Goal: Task Accomplishment & Management: Complete application form

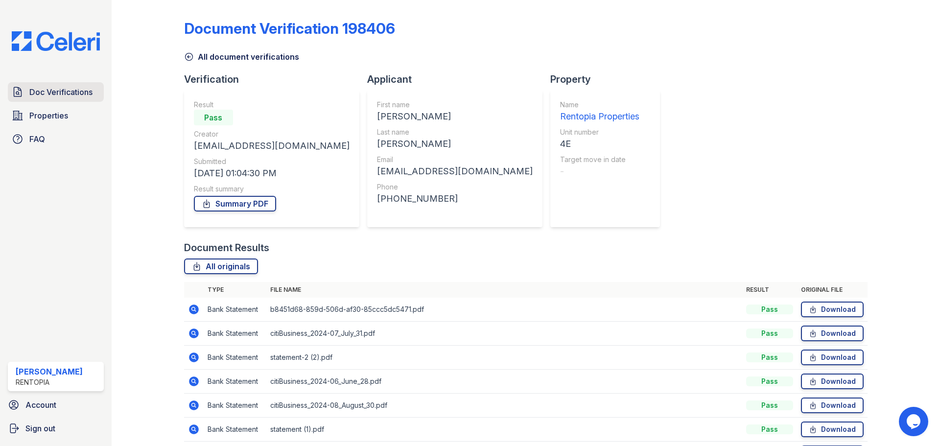
click at [53, 85] on link "Doc Verifications" at bounding box center [56, 92] width 96 height 20
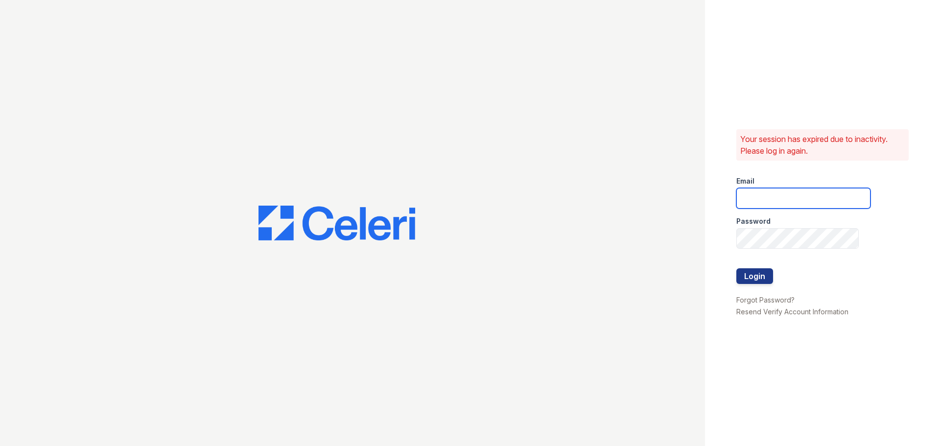
type input "[EMAIL_ADDRESS][DOMAIN_NAME]"
click at [752, 273] on button "Login" at bounding box center [755, 276] width 37 height 16
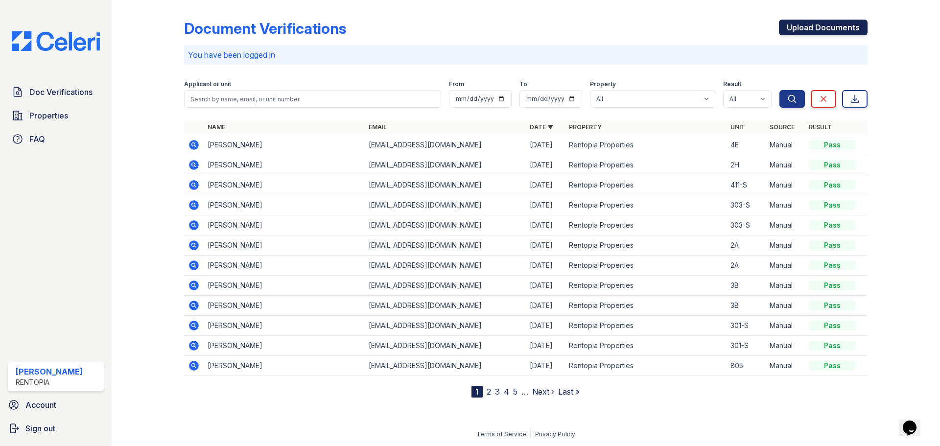
drag, startPoint x: 829, startPoint y: 25, endPoint x: 824, endPoint y: 24, distance: 5.1
click at [828, 25] on link "Upload Documents" at bounding box center [823, 28] width 89 height 16
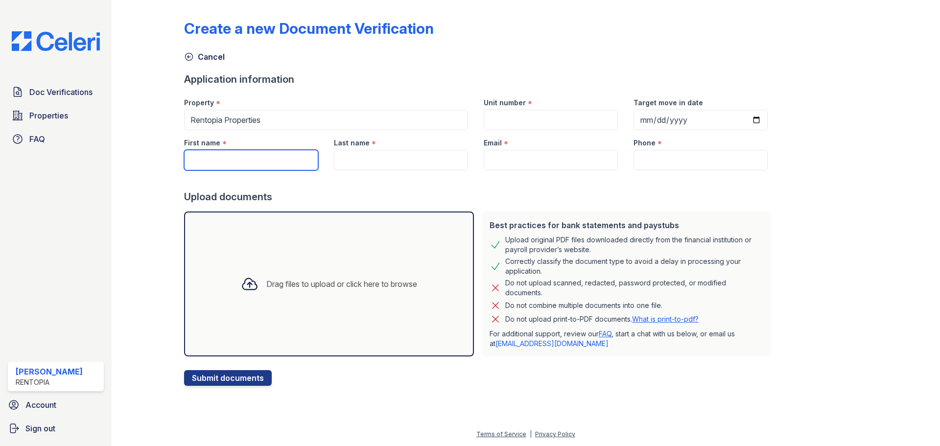
click at [212, 154] on input "First name" at bounding box center [251, 160] width 134 height 21
paste input "Sophia Wint"
drag, startPoint x: 249, startPoint y: 162, endPoint x: 244, endPoint y: 162, distance: 5.4
click at [244, 162] on input "Sophia Wint" at bounding box center [251, 160] width 134 height 21
drag, startPoint x: 252, startPoint y: 155, endPoint x: 215, endPoint y: 157, distance: 36.3
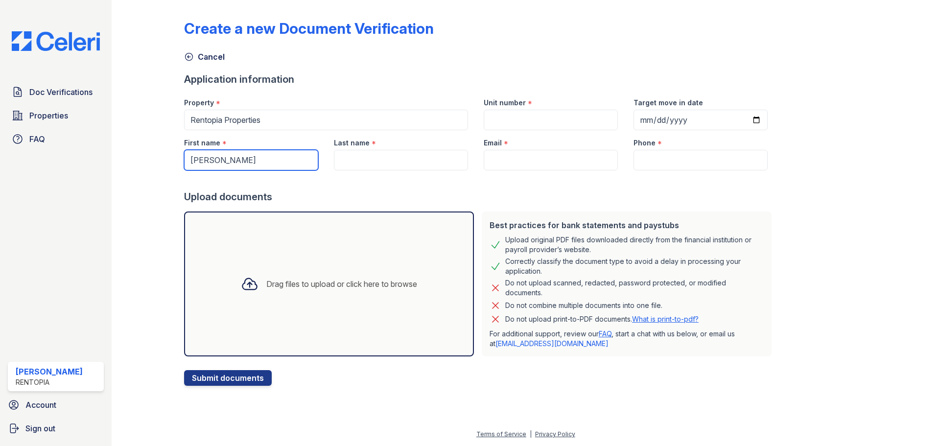
click at [215, 157] on input "Sophia Wint" at bounding box center [251, 160] width 134 height 21
type input "Sophia"
click at [398, 159] on input "Last name" at bounding box center [401, 160] width 134 height 21
paste input "Wint"
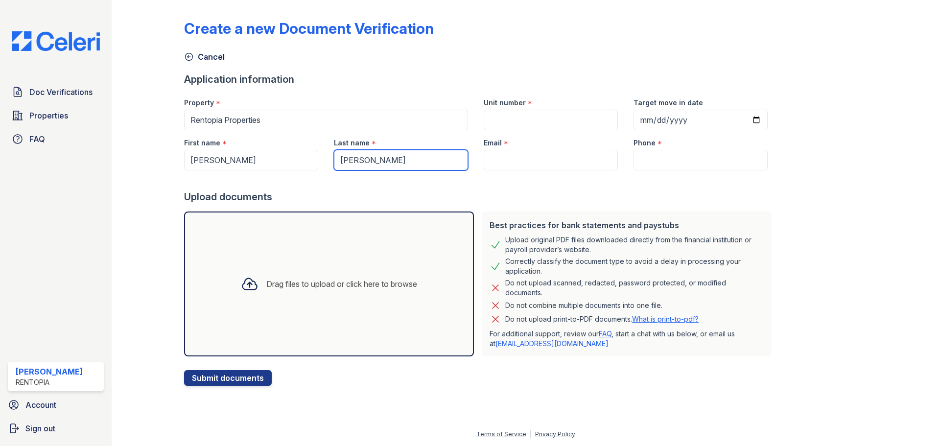
type input "Wint"
click at [556, 116] on input "Unit number" at bounding box center [551, 120] width 134 height 21
type input "6F"
click at [332, 292] on div "Drag files to upload or click here to browse" at bounding box center [329, 283] width 192 height 33
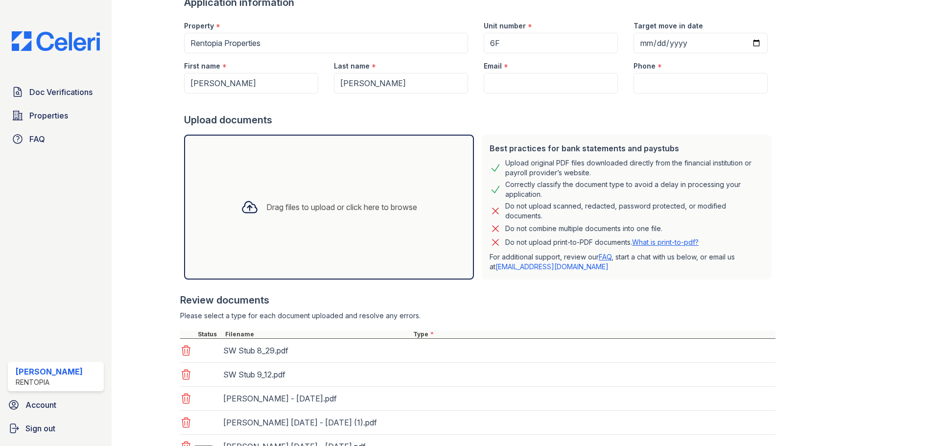
scroll to position [206, 0]
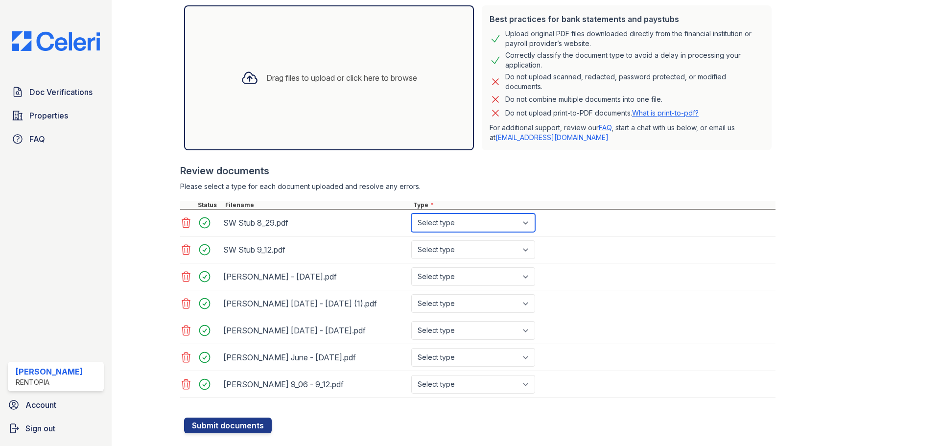
click at [490, 226] on select "Select type Paystub Bank Statement Offer Letter Tax Documents Benefit Award Let…" at bounding box center [473, 223] width 124 height 19
select select "paystub"
click at [411, 214] on select "Select type Paystub Bank Statement Offer Letter Tax Documents Benefit Award Let…" at bounding box center [473, 223] width 124 height 19
click at [474, 256] on select "Select type Paystub Bank Statement Offer Letter Tax Documents Benefit Award Let…" at bounding box center [473, 249] width 124 height 19
select select "paystub"
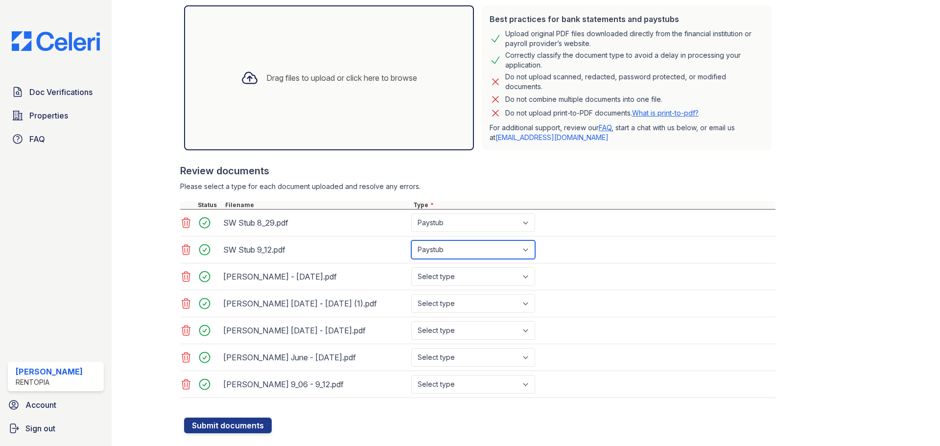
click at [411, 240] on select "Select type Paystub Bank Statement Offer Letter Tax Documents Benefit Award Let…" at bounding box center [473, 249] width 124 height 19
click at [465, 281] on select "Select type Paystub Bank Statement Offer Letter Tax Documents Benefit Award Let…" at bounding box center [473, 276] width 124 height 19
select select "bank_statement"
click at [411, 267] on select "Select type Paystub Bank Statement Offer Letter Tax Documents Benefit Award Let…" at bounding box center [473, 276] width 124 height 19
click at [455, 314] on div "Sophia July 10 - August 9 (1).pdf Select type Paystub Bank Statement Offer Lett…" at bounding box center [478, 303] width 596 height 27
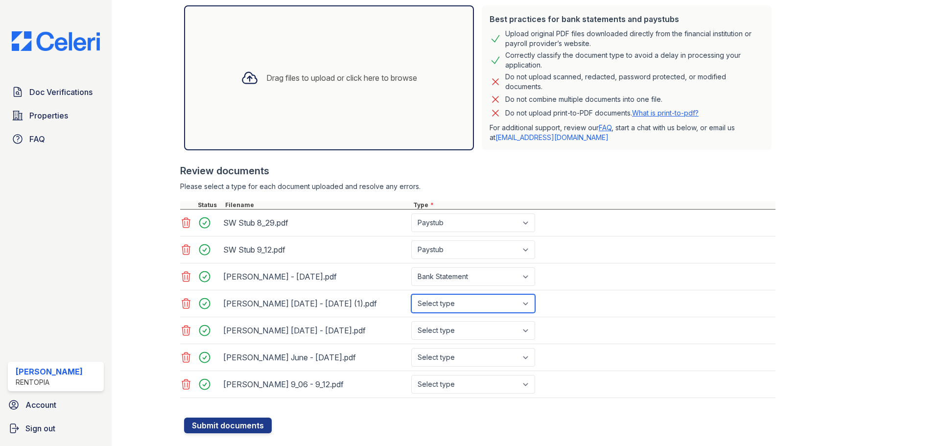
click at [448, 309] on select "Select type Paystub Bank Statement Offer Letter Tax Documents Benefit Award Let…" at bounding box center [473, 303] width 124 height 19
select select "bank_statement"
click at [411, 294] on select "Select type Paystub Bank Statement Offer Letter Tax Documents Benefit Award Let…" at bounding box center [473, 303] width 124 height 19
click at [451, 332] on select "Select type Paystub Bank Statement Offer Letter Tax Documents Benefit Award Let…" at bounding box center [473, 330] width 124 height 19
select select "bank_statement"
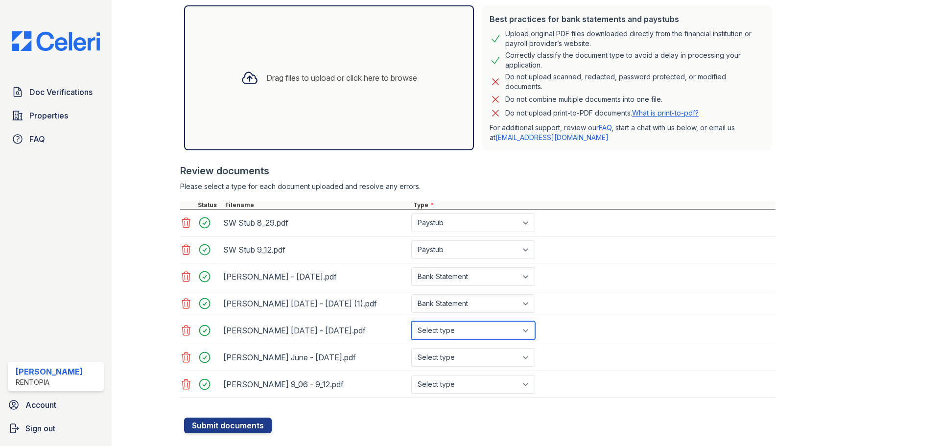
click at [411, 321] on select "Select type Paystub Bank Statement Offer Letter Tax Documents Benefit Award Let…" at bounding box center [473, 330] width 124 height 19
click at [454, 360] on select "Select type Paystub Bank Statement Offer Letter Tax Documents Benefit Award Let…" at bounding box center [473, 357] width 124 height 19
select select "paystub"
click at [411, 348] on select "Select type Paystub Bank Statement Offer Letter Tax Documents Benefit Award Let…" at bounding box center [473, 357] width 124 height 19
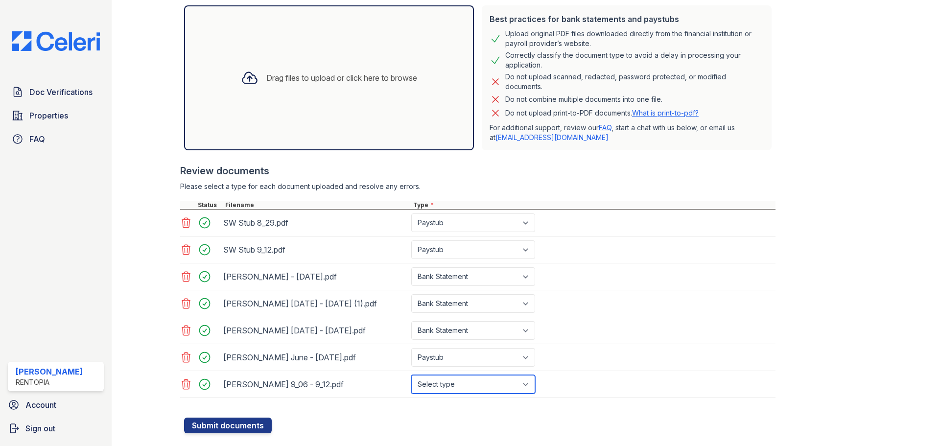
click at [452, 390] on select "Select type Paystub Bank Statement Offer Letter Tax Documents Benefit Award Let…" at bounding box center [473, 384] width 124 height 19
select select "paystub"
click at [411, 375] on select "Select type Paystub Bank Statement Offer Letter Tax Documents Benefit Award Let…" at bounding box center [473, 384] width 124 height 19
click at [250, 423] on button "Submit documents" at bounding box center [228, 426] width 88 height 16
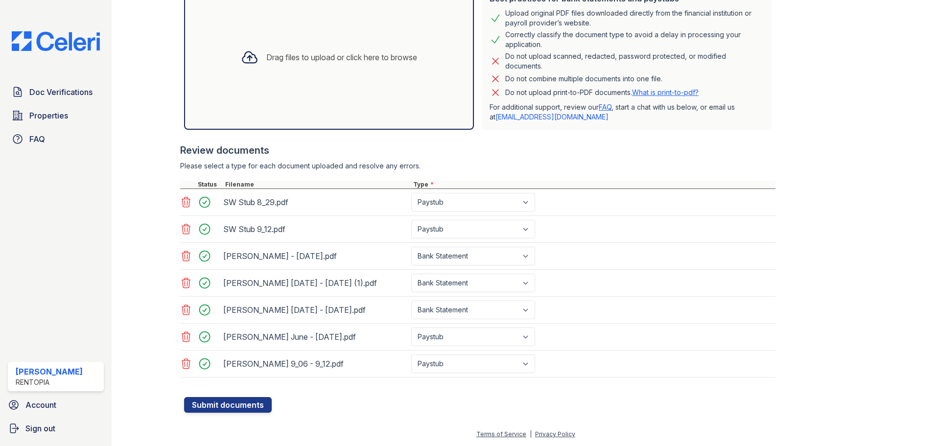
scroll to position [23, 0]
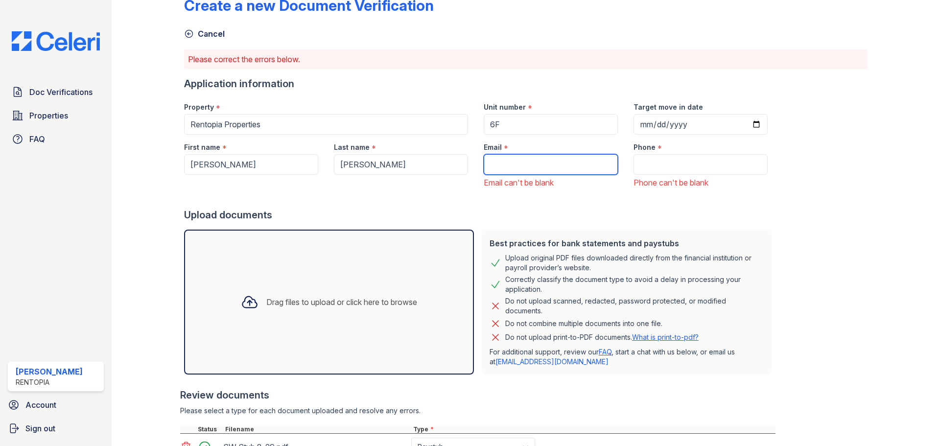
click at [541, 158] on input "Email" at bounding box center [551, 164] width 134 height 21
type input "[EMAIL_ADDRESS][DOMAIN_NAME]"
type input "9172021817"
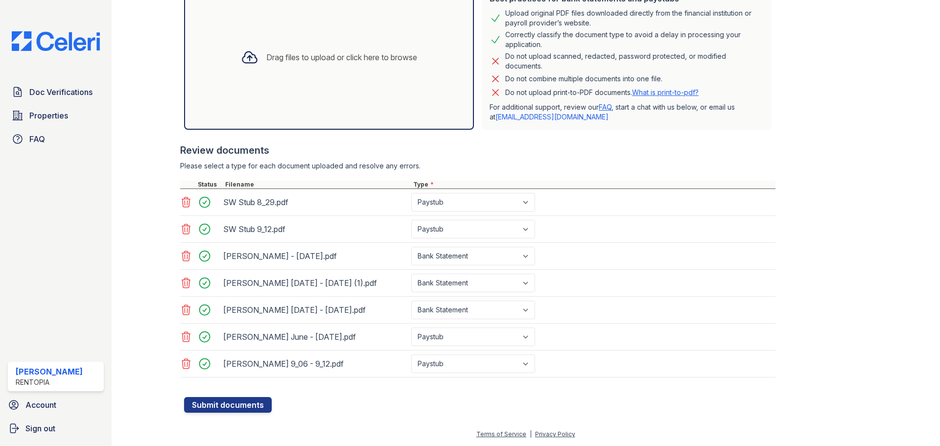
drag, startPoint x: 221, startPoint y: 403, endPoint x: 221, endPoint y: 396, distance: 6.9
click at [221, 403] on button "Submit documents" at bounding box center [228, 405] width 88 height 16
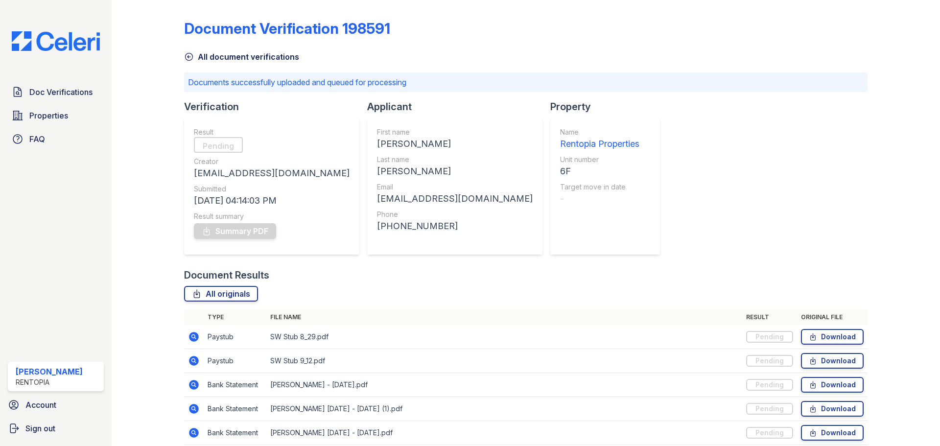
scroll to position [90, 0]
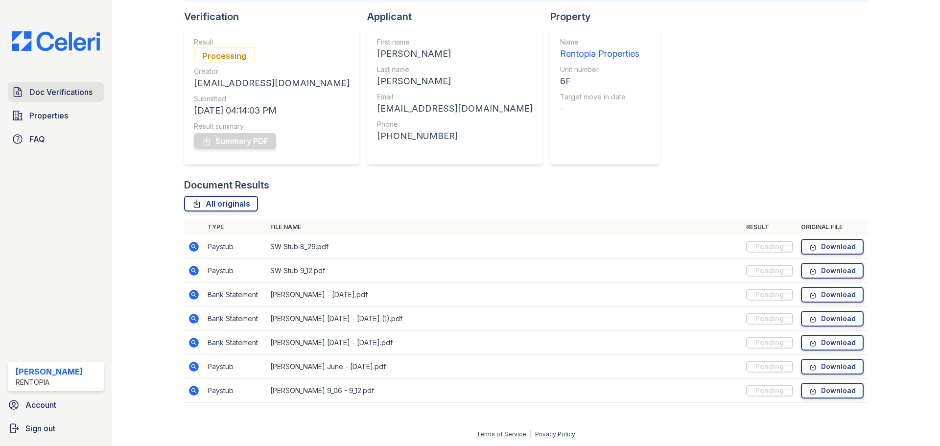
click at [66, 93] on span "Doc Verifications" at bounding box center [60, 92] width 63 height 12
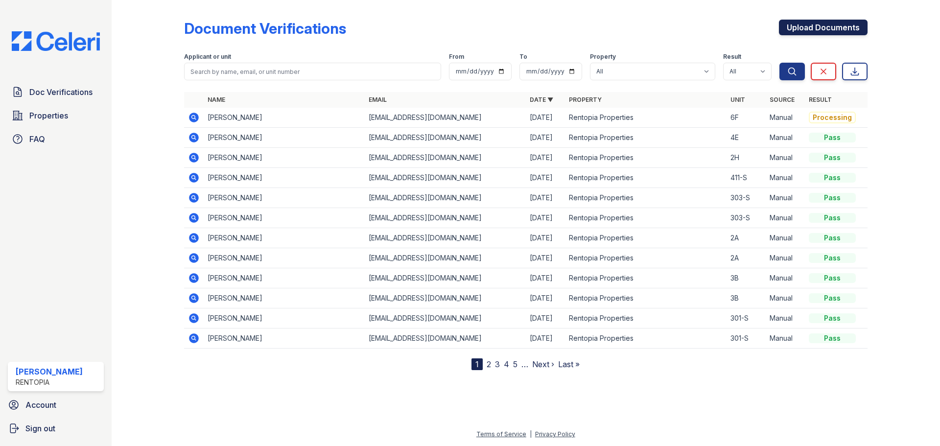
click at [827, 30] on link "Upload Documents" at bounding box center [823, 28] width 89 height 16
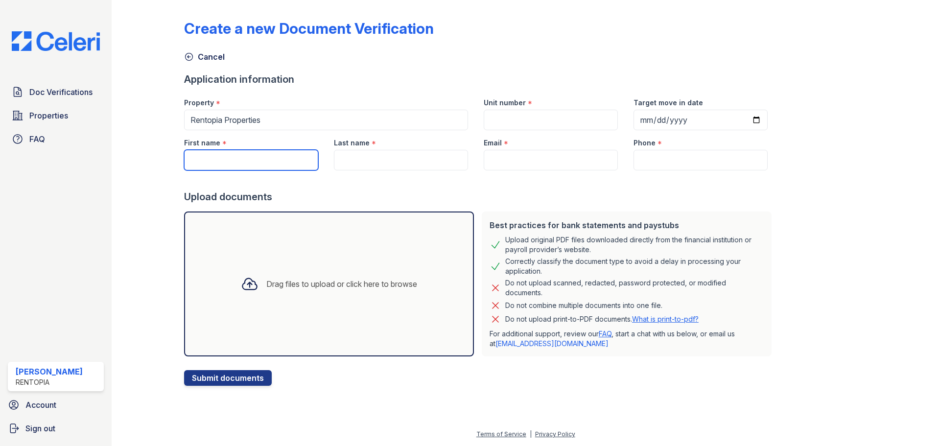
click at [207, 159] on input "First name" at bounding box center [251, 160] width 134 height 21
paste input "Michael Morgan"
drag, startPoint x: 263, startPoint y: 156, endPoint x: 223, endPoint y: 157, distance: 40.7
click at [223, 157] on input "Michael Morgan" at bounding box center [251, 160] width 134 height 21
type input "[PERSON_NAME]"
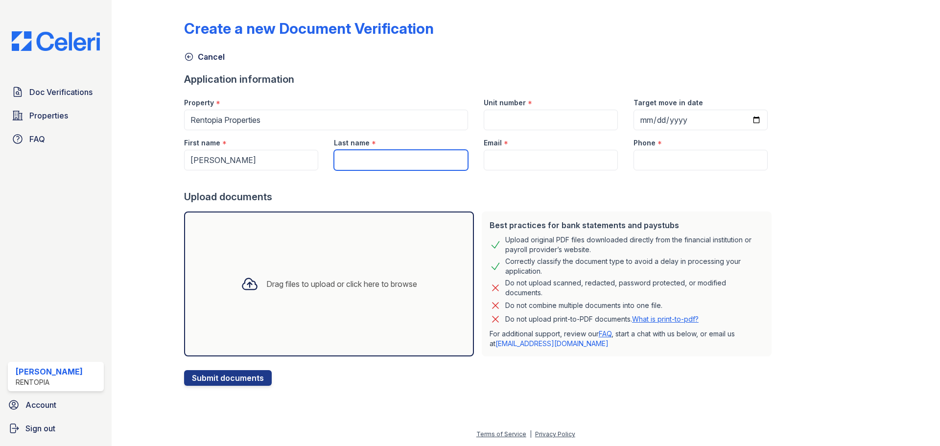
click at [393, 165] on input "Last name" at bounding box center [401, 160] width 134 height 21
paste input "[PERSON_NAME]"
type input "[PERSON_NAME]"
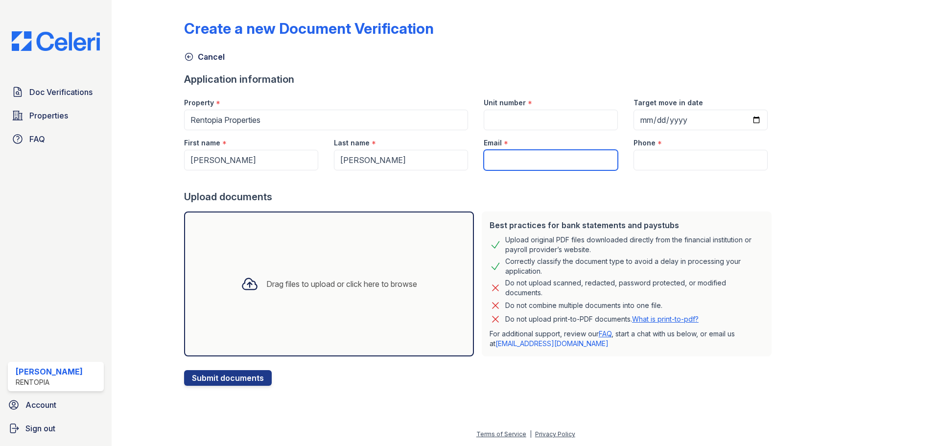
click at [549, 165] on input "Email" at bounding box center [551, 160] width 134 height 21
type input "[EMAIL_ADDRESS][DOMAIN_NAME]"
type input "9172021817"
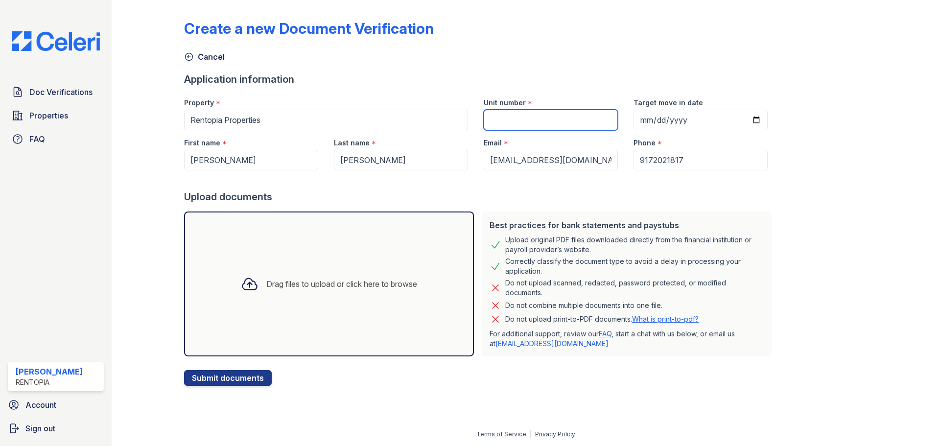
click at [535, 119] on input "Unit number" at bounding box center [551, 120] width 134 height 21
type input "6F"
click at [315, 269] on div "Drag files to upload or click here to browse" at bounding box center [329, 283] width 192 height 33
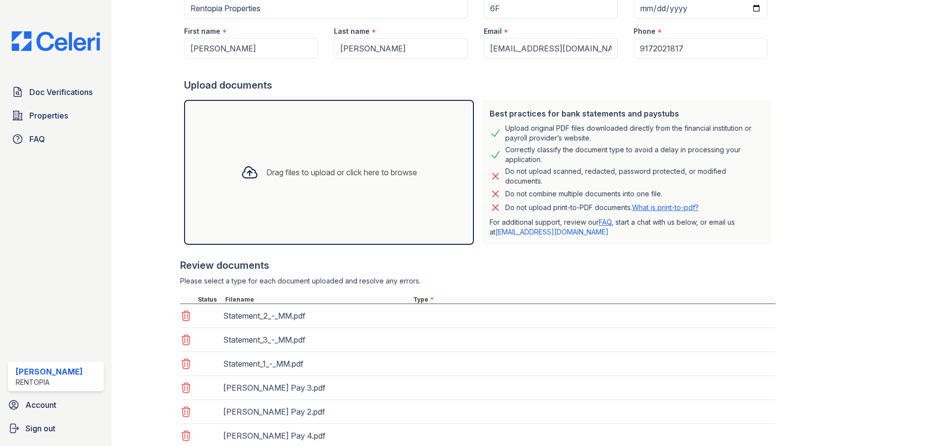
scroll to position [182, 0]
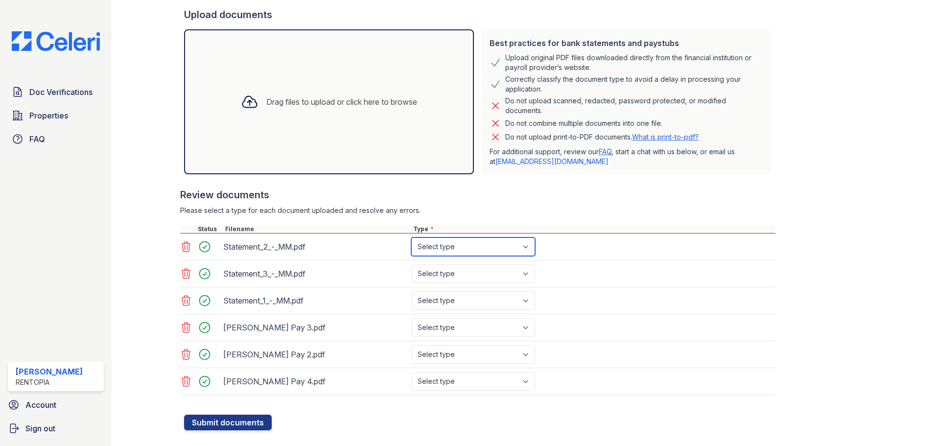
click at [445, 249] on select "Select type Paystub Bank Statement Offer Letter Tax Documents Benefit Award Let…" at bounding box center [473, 247] width 124 height 19
select select "bank_statement"
click at [411, 238] on select "Select type Paystub Bank Statement Offer Letter Tax Documents Benefit Award Let…" at bounding box center [473, 247] width 124 height 19
click at [465, 278] on select "Select type Paystub Bank Statement Offer Letter Tax Documents Benefit Award Let…" at bounding box center [473, 273] width 124 height 19
select select "bank_statement"
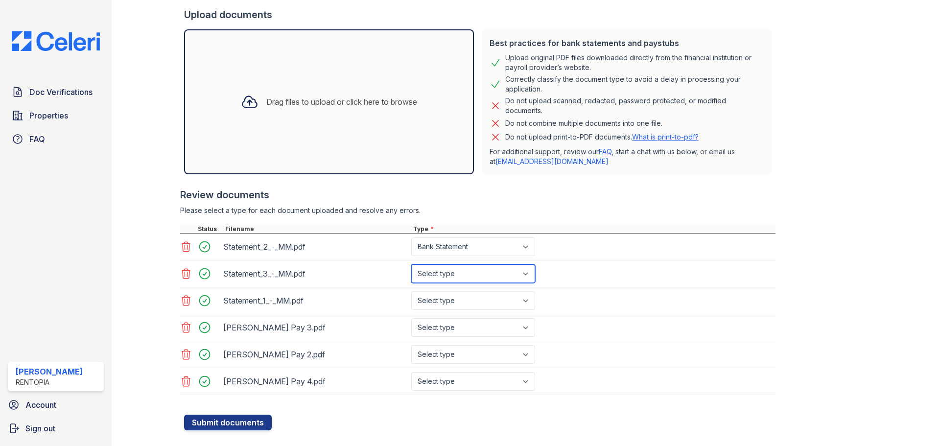
click at [411, 264] on select "Select type Paystub Bank Statement Offer Letter Tax Documents Benefit Award Let…" at bounding box center [473, 273] width 124 height 19
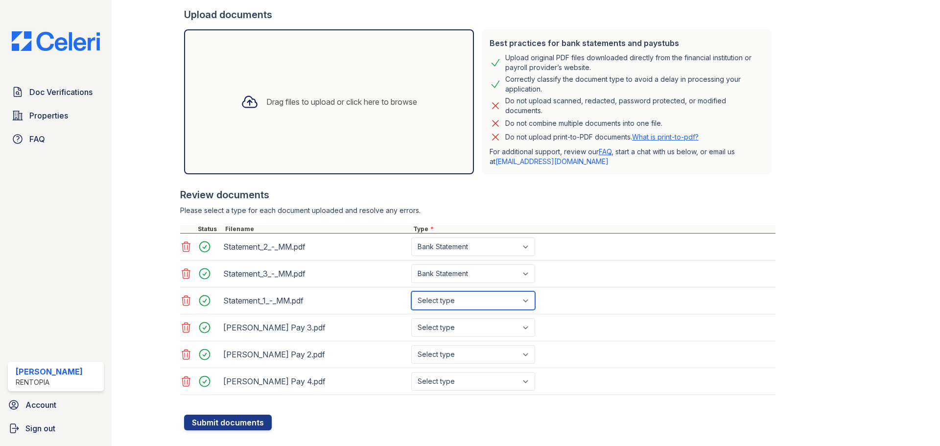
click at [462, 307] on select "Select type Paystub Bank Statement Offer Letter Tax Documents Benefit Award Let…" at bounding box center [473, 300] width 124 height 19
select select "bank_statement"
click at [411, 291] on select "Select type Paystub Bank Statement Offer Letter Tax Documents Benefit Award Let…" at bounding box center [473, 300] width 124 height 19
click at [457, 331] on select "Select type Paystub Bank Statement Offer Letter Tax Documents Benefit Award Let…" at bounding box center [473, 327] width 124 height 19
select select "paystub"
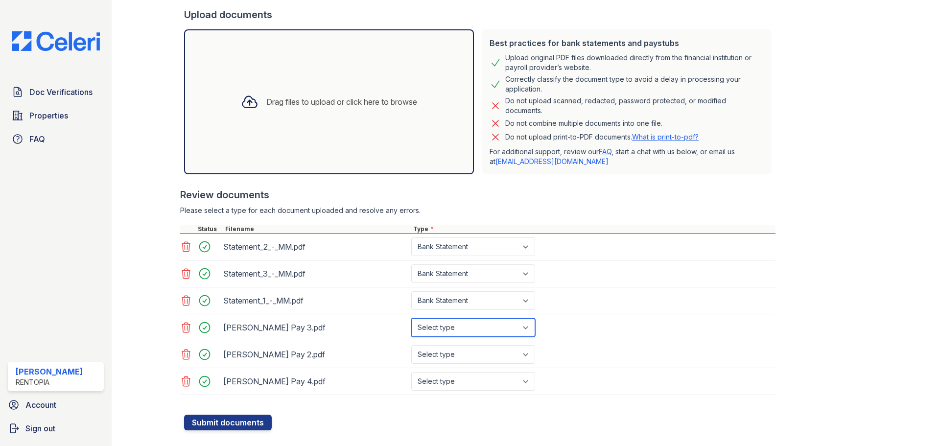
click at [411, 318] on select "Select type Paystub Bank Statement Offer Letter Tax Documents Benefit Award Let…" at bounding box center [473, 327] width 124 height 19
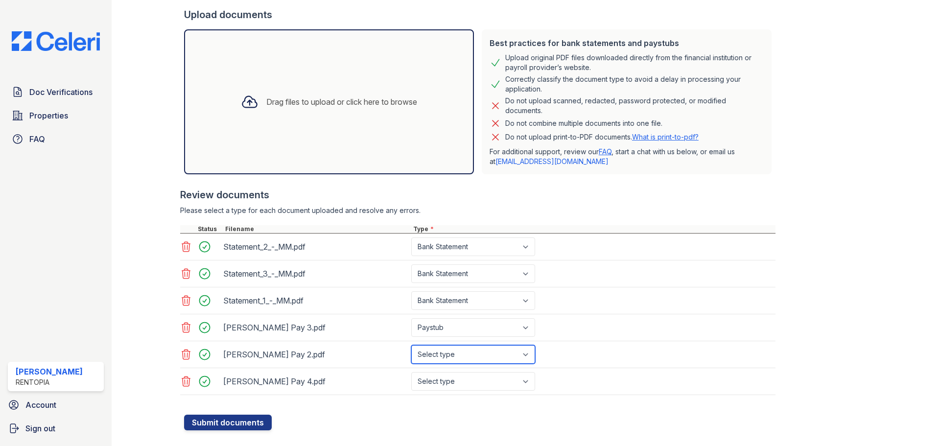
click at [445, 356] on select "Select type Paystub Bank Statement Offer Letter Tax Documents Benefit Award Let…" at bounding box center [473, 354] width 124 height 19
select select "paystub"
click at [411, 345] on select "Select type Paystub Bank Statement Offer Letter Tax Documents Benefit Award Let…" at bounding box center [473, 354] width 124 height 19
drag, startPoint x: 458, startPoint y: 379, endPoint x: 458, endPoint y: 373, distance: 5.9
click at [458, 379] on select "Select type Paystub Bank Statement Offer Letter Tax Documents Benefit Award Let…" at bounding box center [473, 381] width 124 height 19
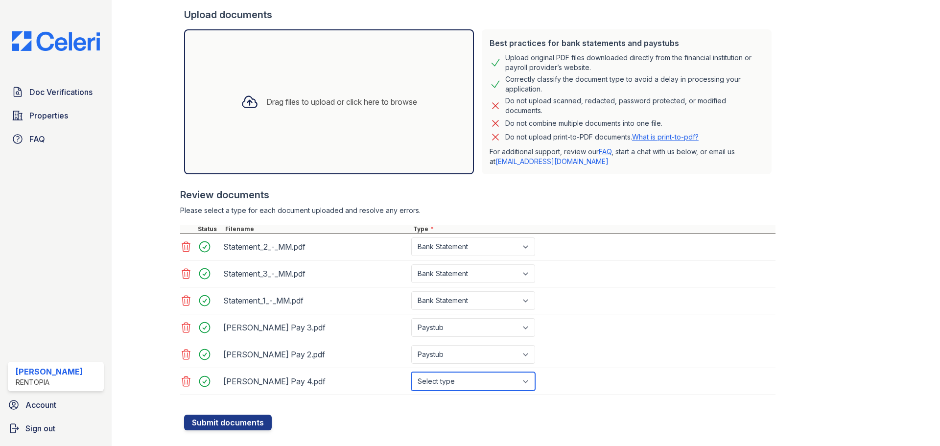
select select "paystub"
click at [411, 372] on select "Select type Paystub Bank Statement Offer Letter Tax Documents Benefit Award Let…" at bounding box center [473, 381] width 124 height 19
click at [251, 424] on button "Submit documents" at bounding box center [228, 423] width 88 height 16
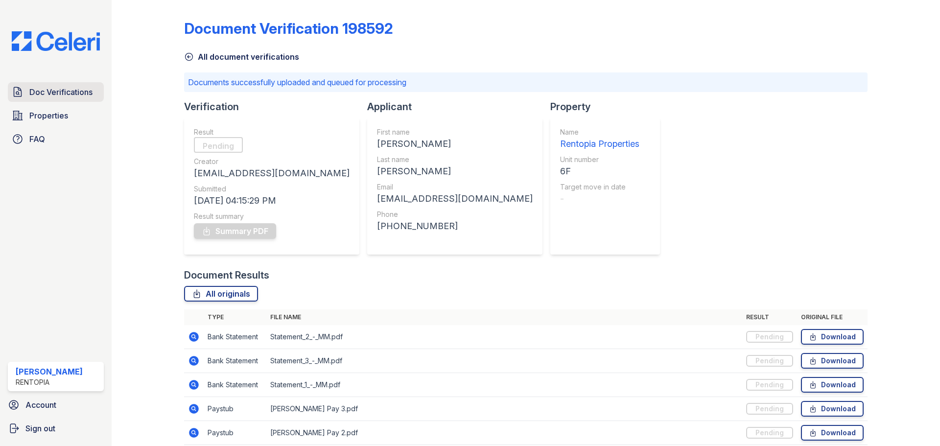
click at [64, 90] on span "Doc Verifications" at bounding box center [60, 92] width 63 height 12
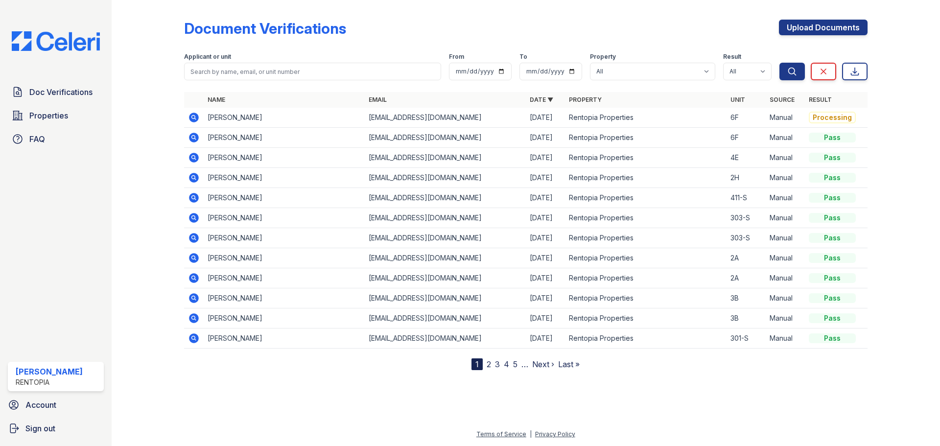
click at [191, 136] on icon at bounding box center [194, 138] width 10 height 10
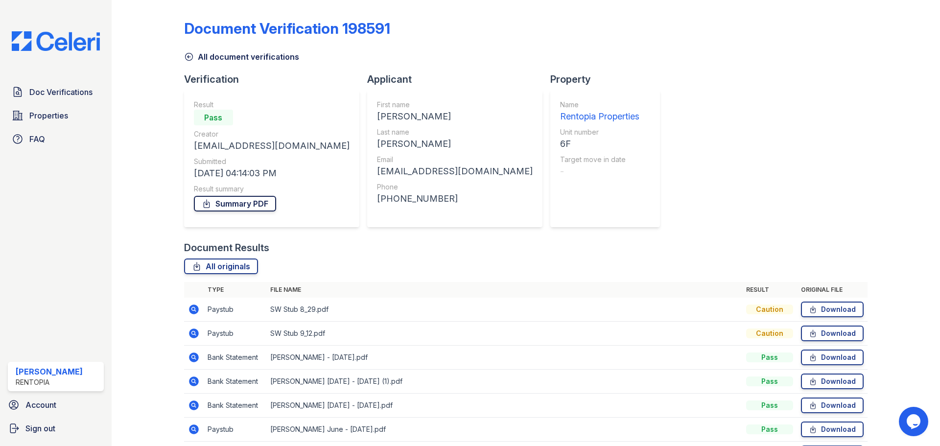
click at [248, 204] on link "Summary PDF" at bounding box center [235, 204] width 82 height 16
click at [71, 97] on span "Doc Verifications" at bounding box center [60, 92] width 63 height 12
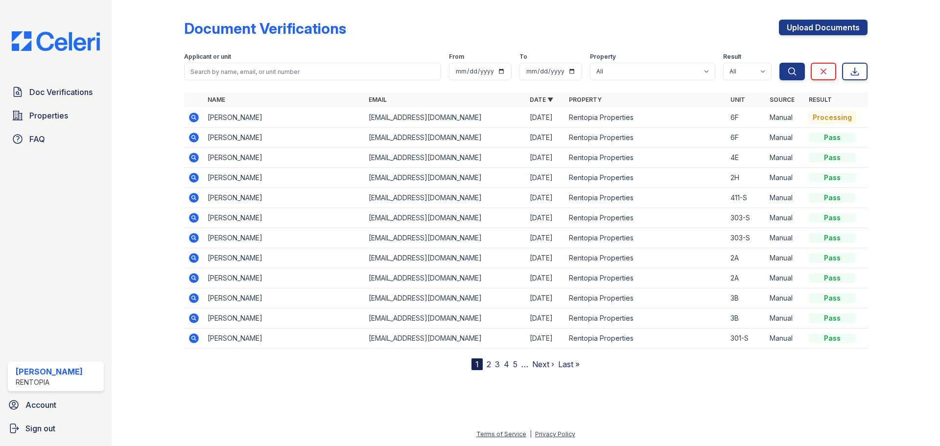
click at [195, 118] on icon at bounding box center [194, 118] width 10 height 10
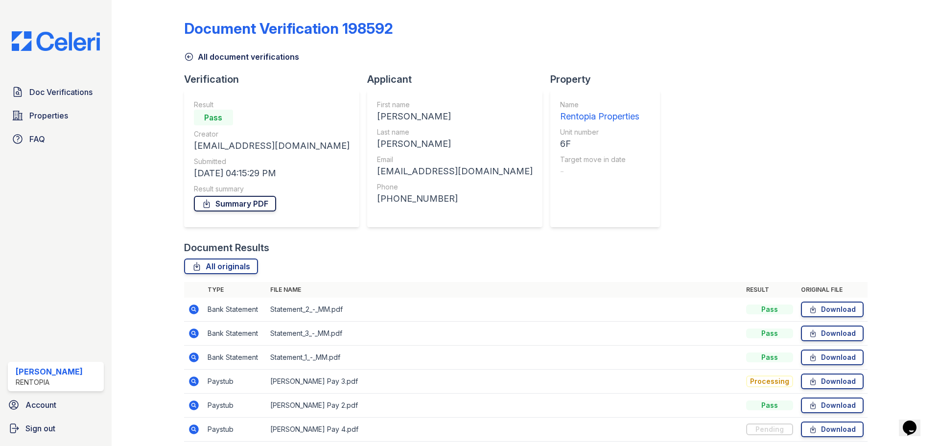
click at [241, 204] on link "Summary PDF" at bounding box center [235, 204] width 82 height 16
